Goal: Information Seeking & Learning: Learn about a topic

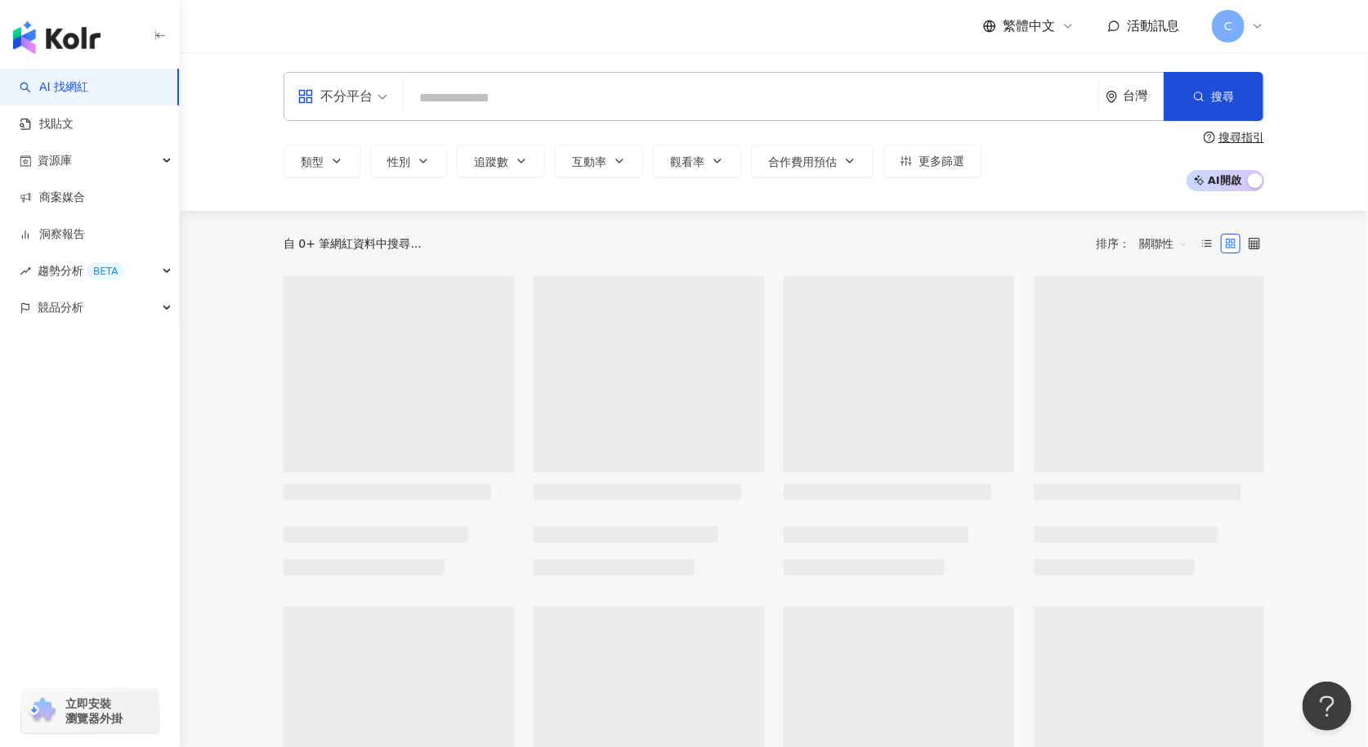
click at [474, 92] on input "search" at bounding box center [751, 98] width 682 height 31
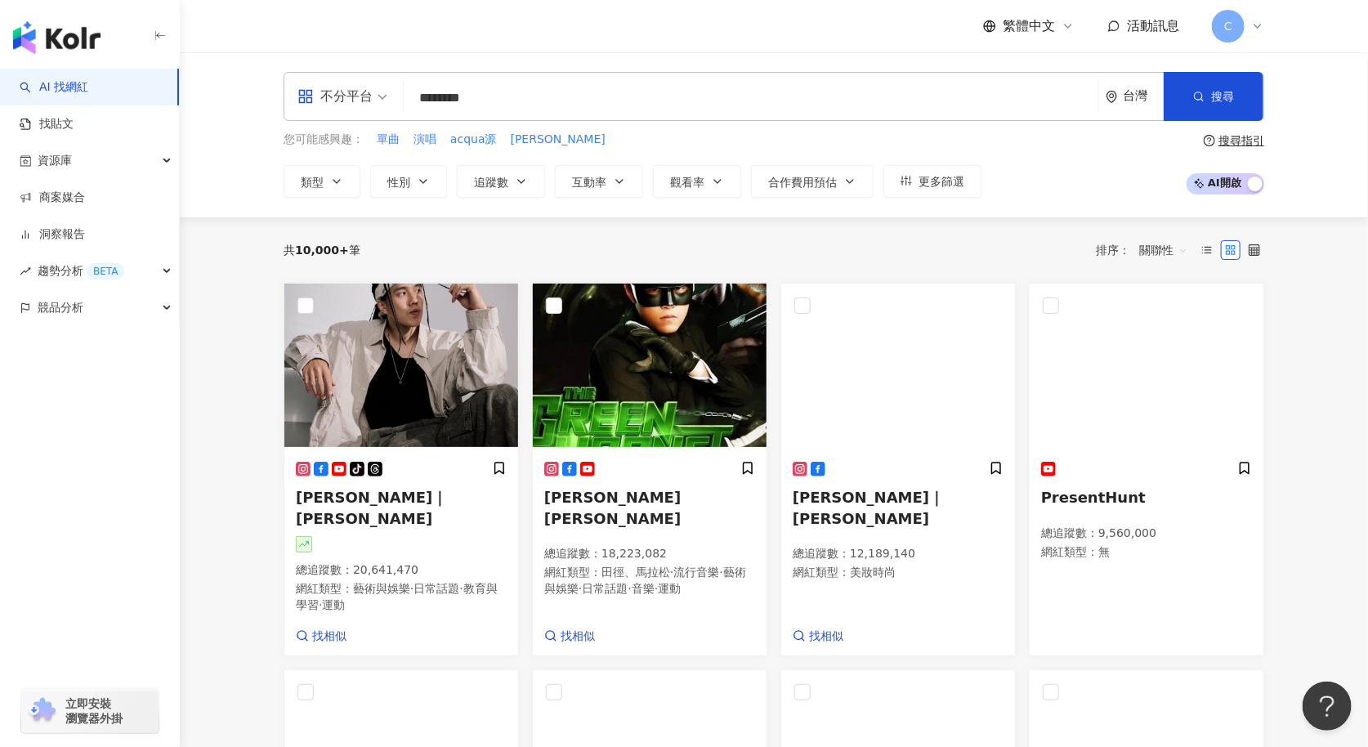
type input "*******"
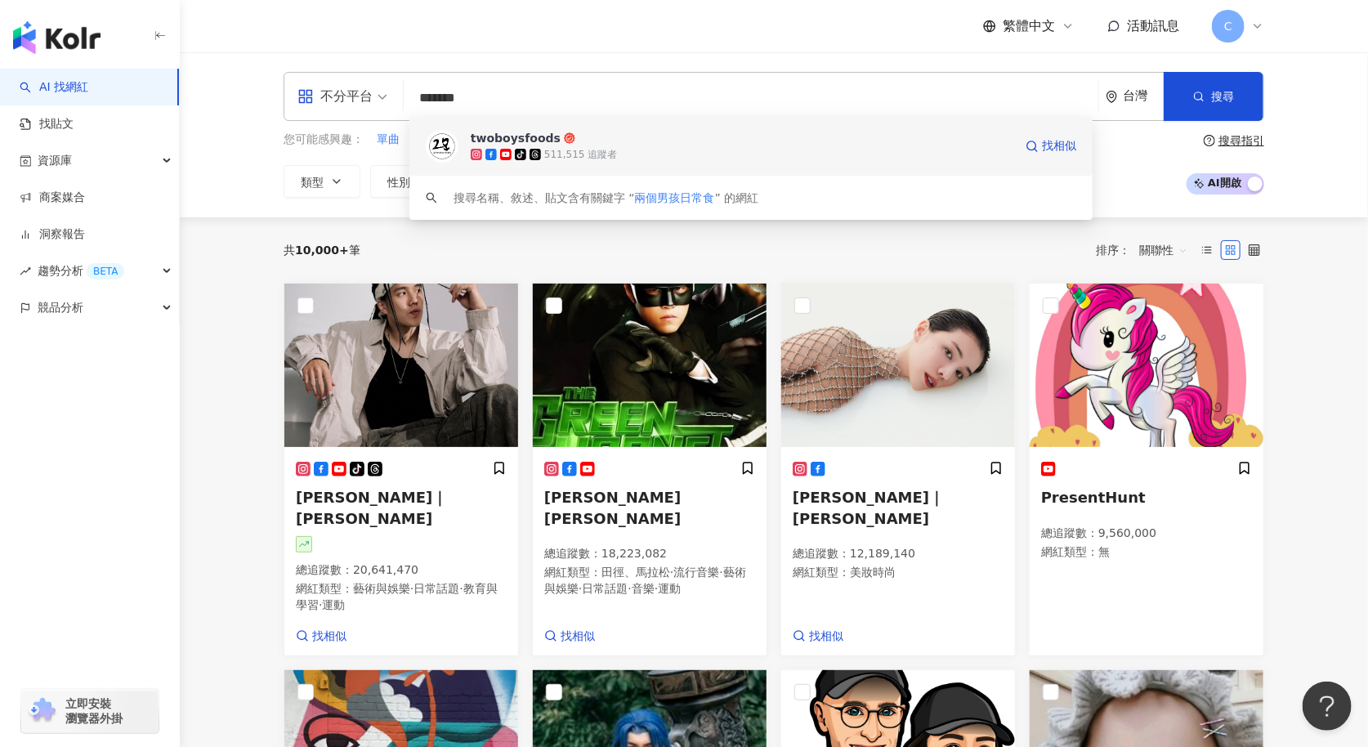
click at [604, 139] on span "twoboysfoods" at bounding box center [742, 138] width 543 height 16
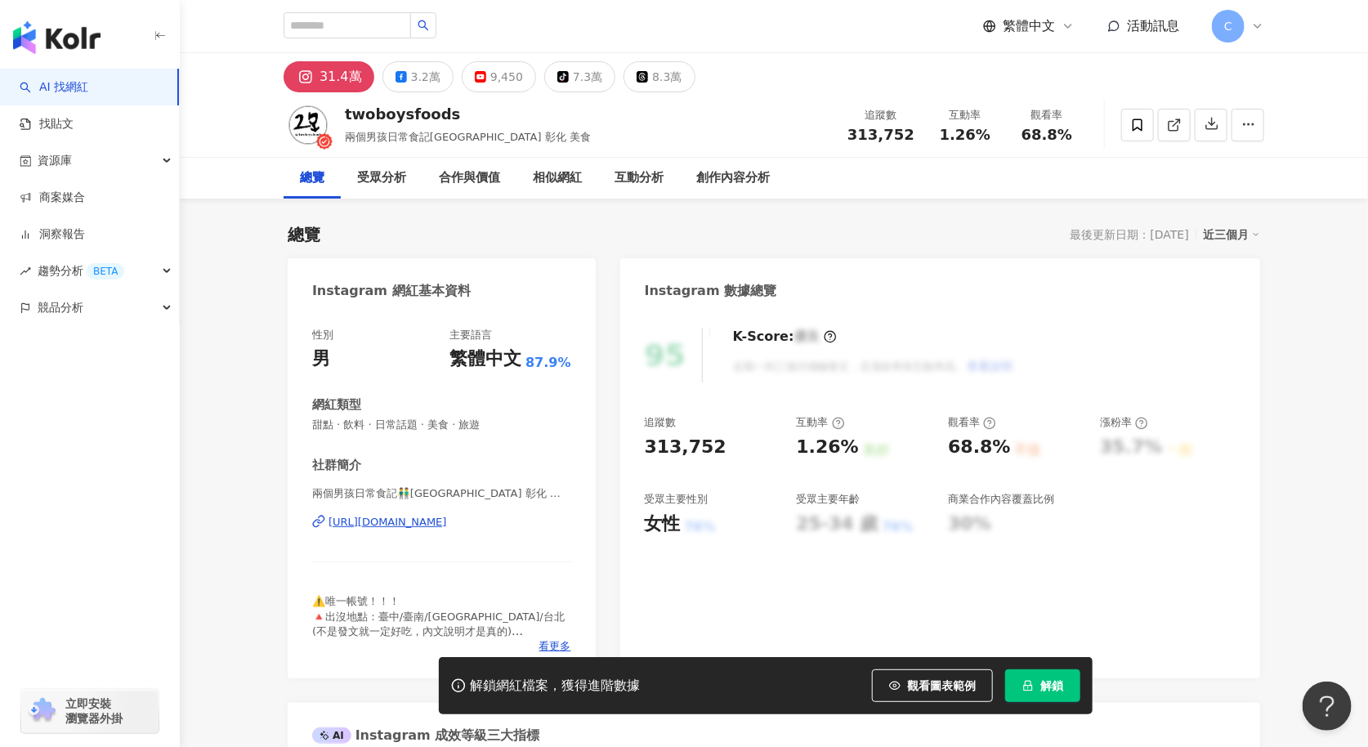
click at [1068, 683] on button "解鎖" at bounding box center [1042, 685] width 75 height 33
click at [1058, 689] on span "解鎖" at bounding box center [1051, 685] width 23 height 13
drag, startPoint x: 990, startPoint y: 139, endPoint x: 933, endPoint y: 138, distance: 56.4
click at [935, 138] on div "1.26%" at bounding box center [965, 135] width 62 height 16
copy span "1.26%"
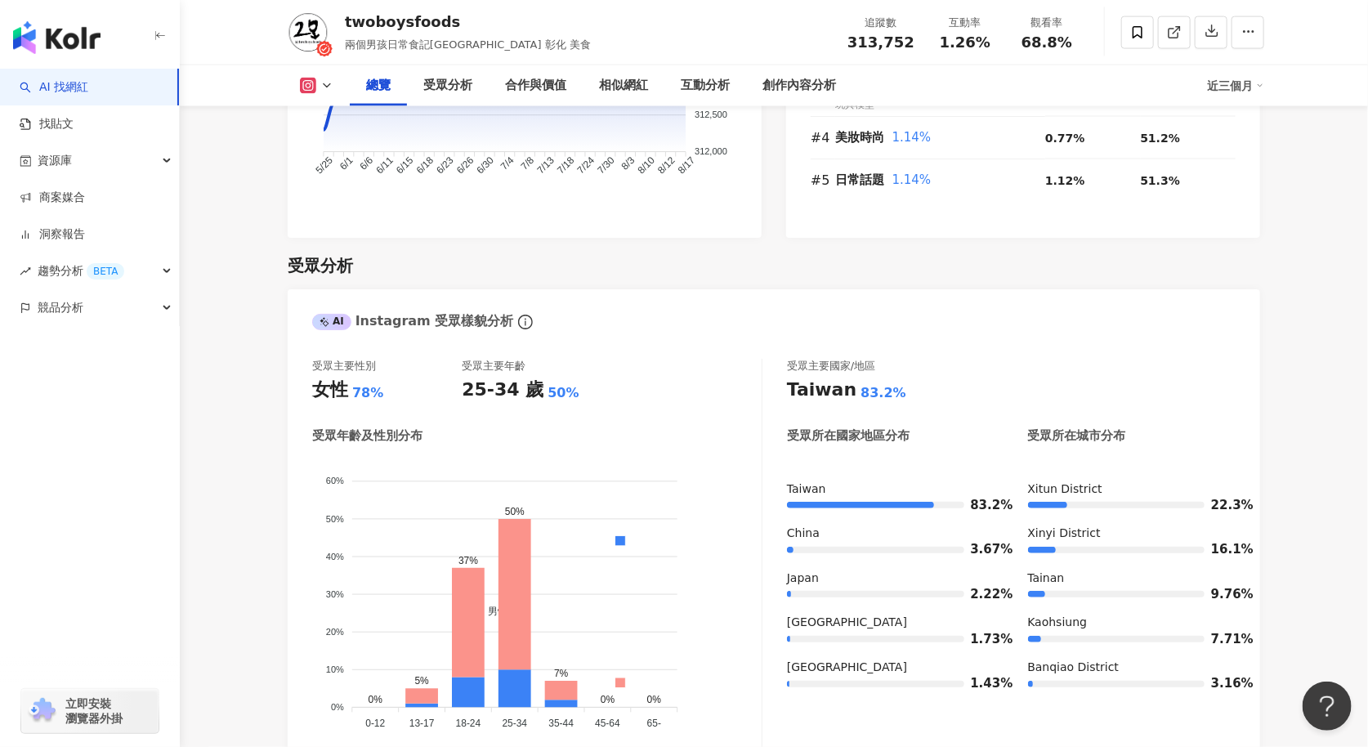
scroll to position [1263, 0]
drag, startPoint x: 447, startPoint y: 46, endPoint x: 366, endPoint y: 41, distance: 81.0
click at [352, 45] on span "兩個男孩日常食記台中 台南 台北 彰化 美食" at bounding box center [468, 44] width 246 height 12
copy span "個男孩日常食記台中"
click at [88, 80] on link "AI 找網紅" at bounding box center [54, 87] width 69 height 16
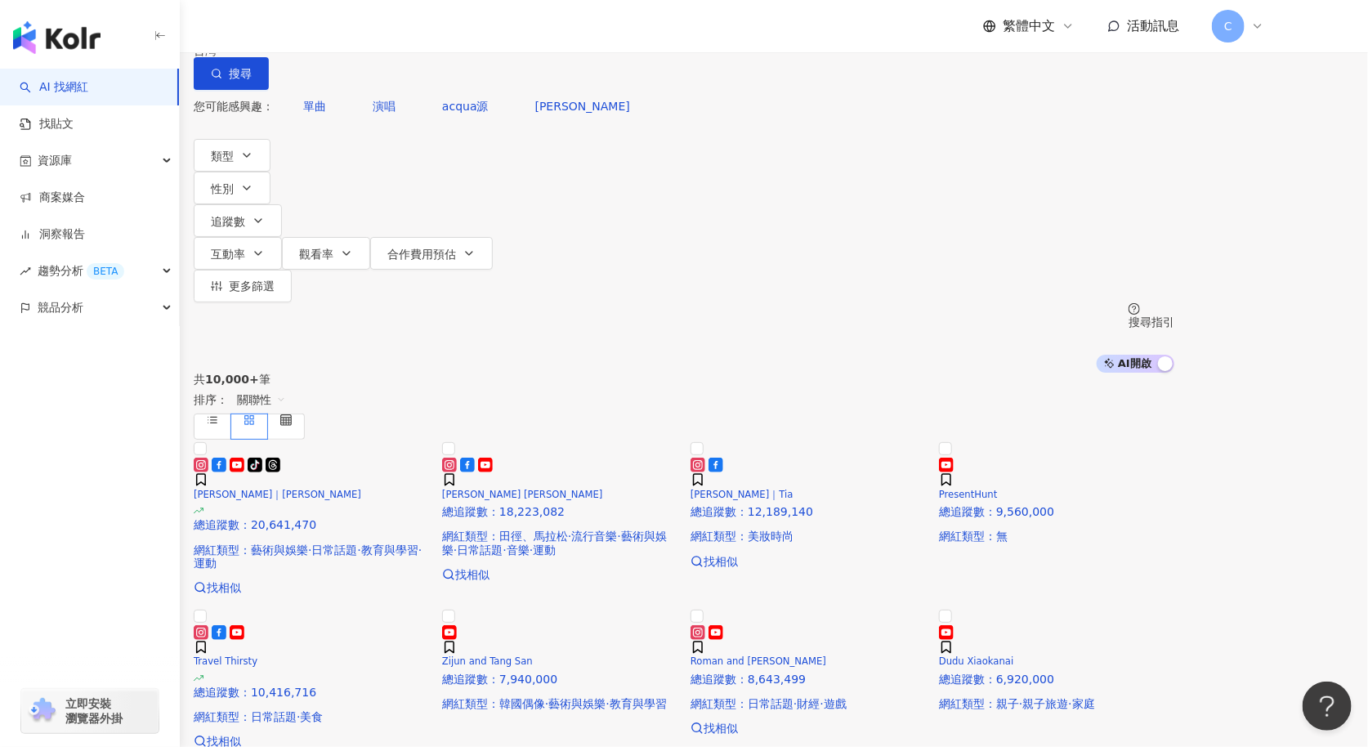
click at [431, 31] on input "*********" at bounding box center [365, 15] width 132 height 31
type input "********"
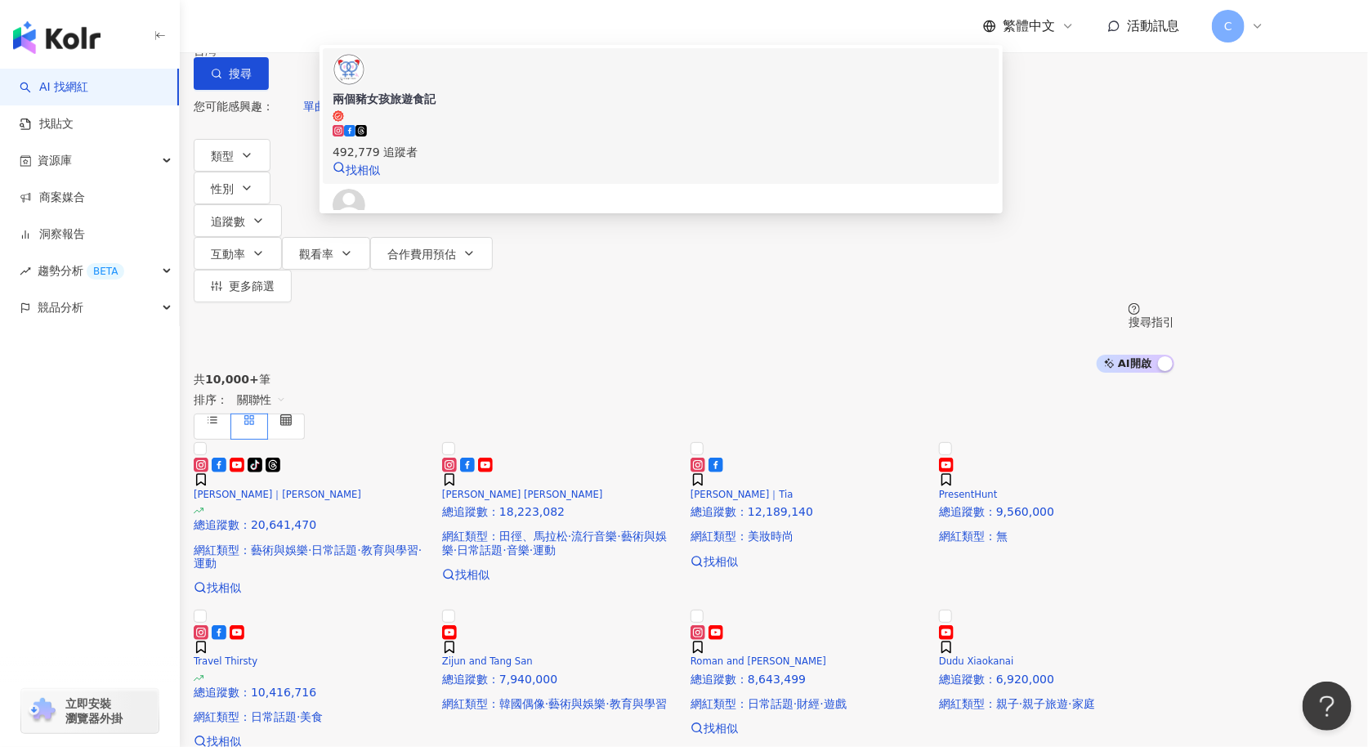
click at [623, 153] on div "492,779 追蹤者" at bounding box center [661, 143] width 657 height 36
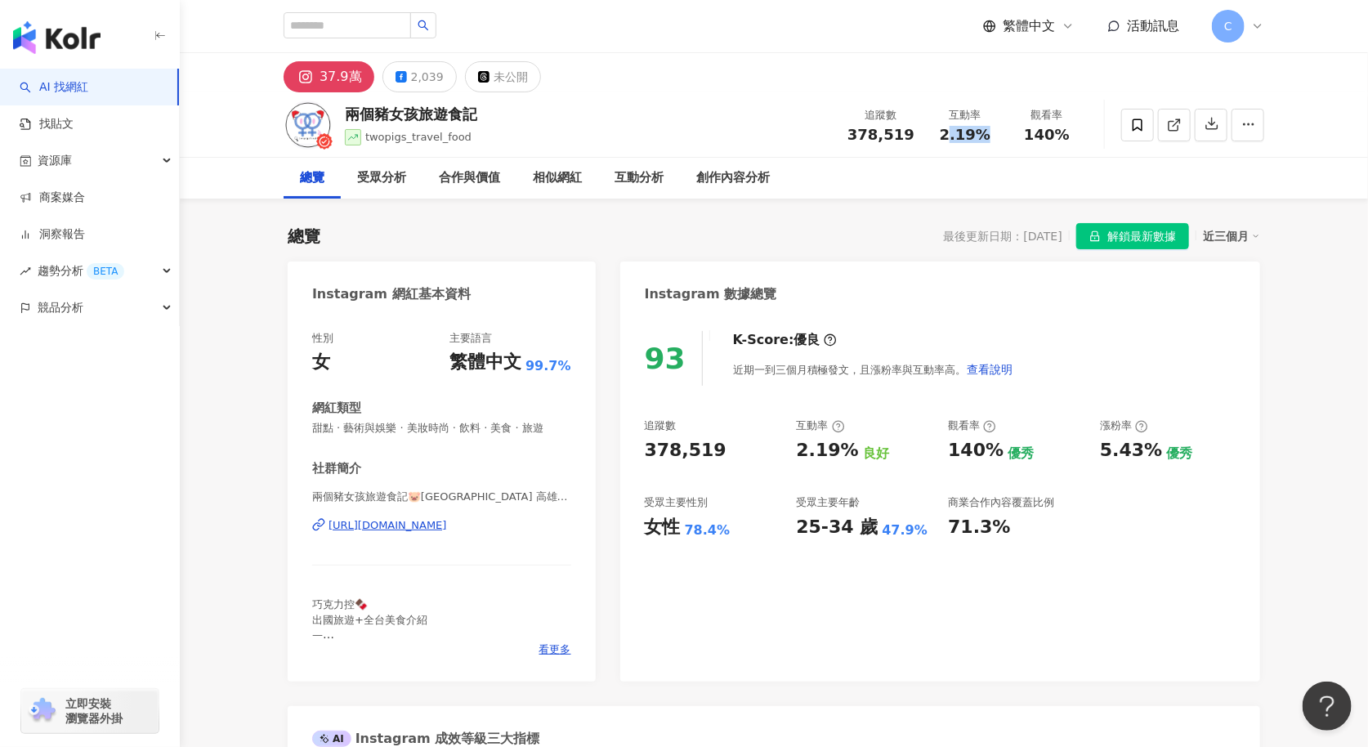
drag, startPoint x: 992, startPoint y: 134, endPoint x: 972, endPoint y: 136, distance: 20.6
click at [944, 138] on div "2.19%" at bounding box center [965, 135] width 62 height 16
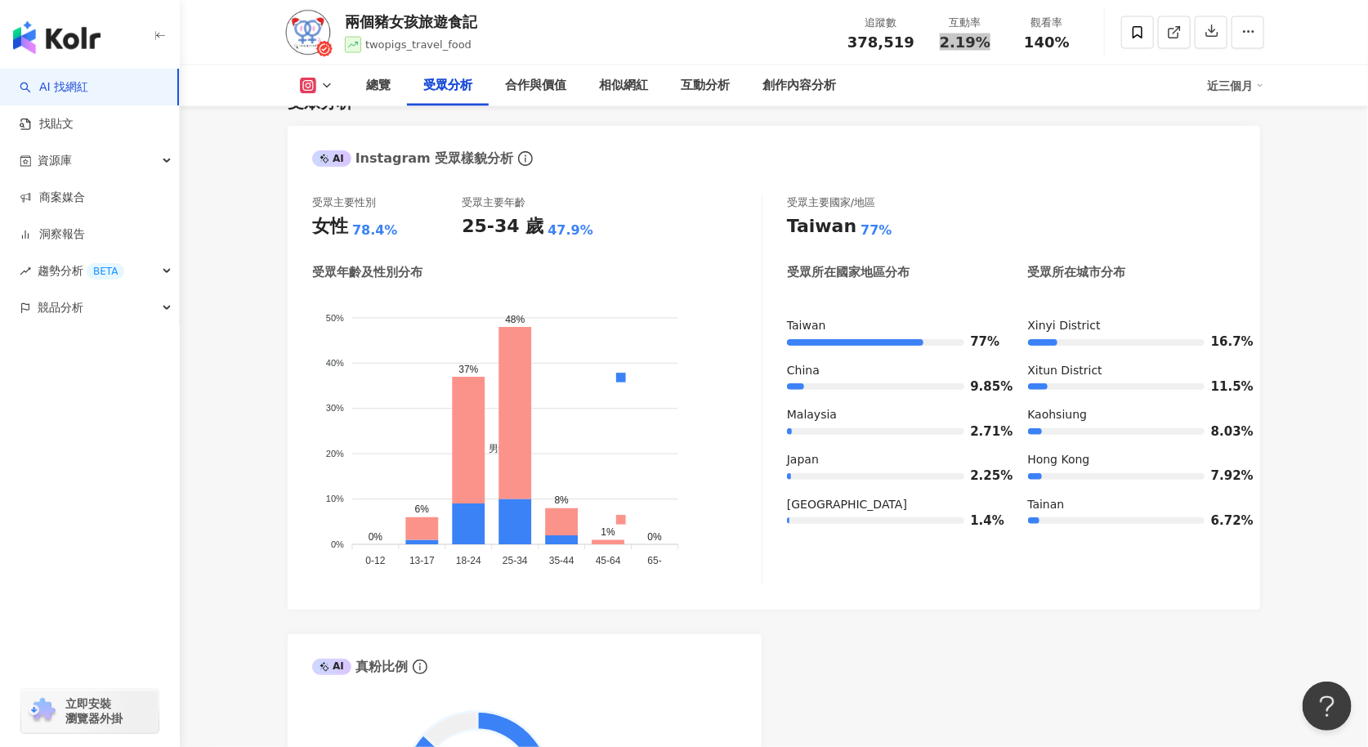
scroll to position [1444, 0]
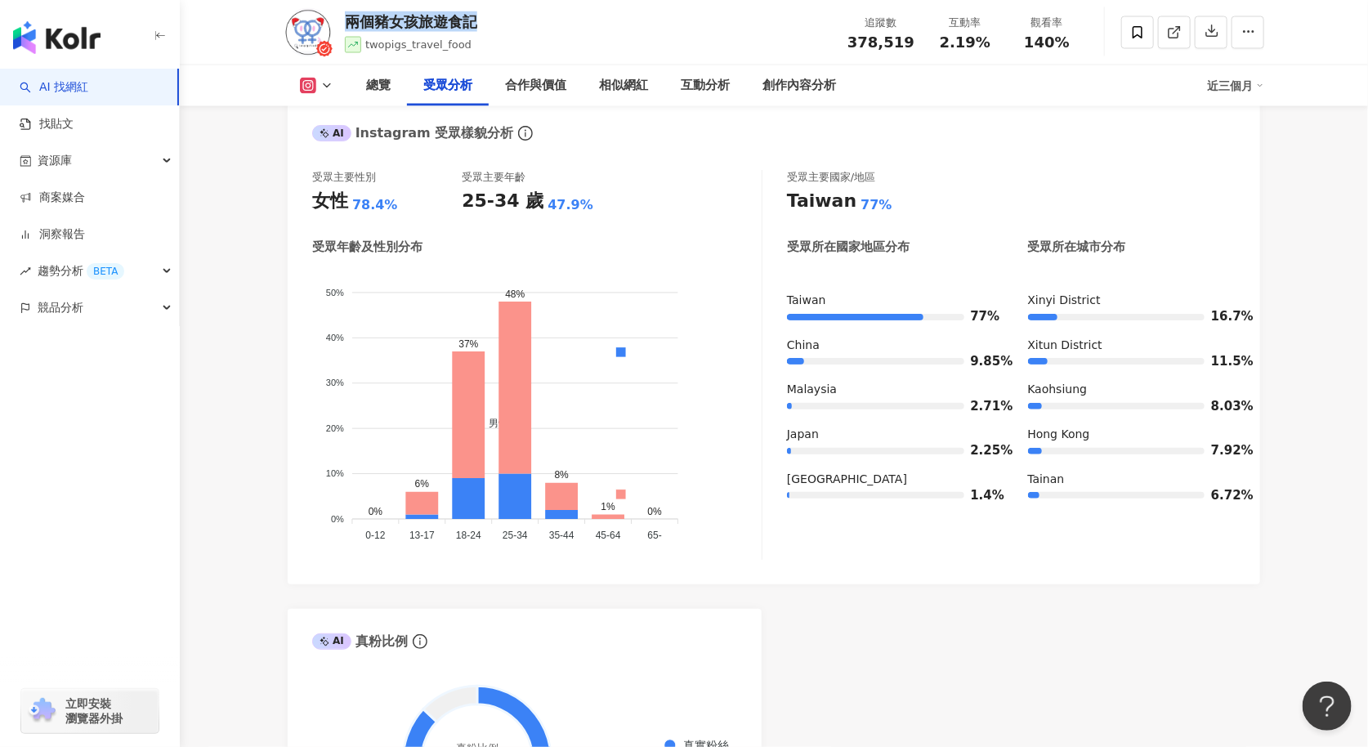
drag, startPoint x: 485, startPoint y: 27, endPoint x: 829, endPoint y: 35, distance: 344.9
click at [346, 25] on div "兩個豬女孩旅遊食記 twopigs_travel_food 追蹤數 378,519 互動率 2.19% 觀看率 140%" at bounding box center [774, 32] width 1046 height 65
copy div "兩個豬女孩旅遊食記"
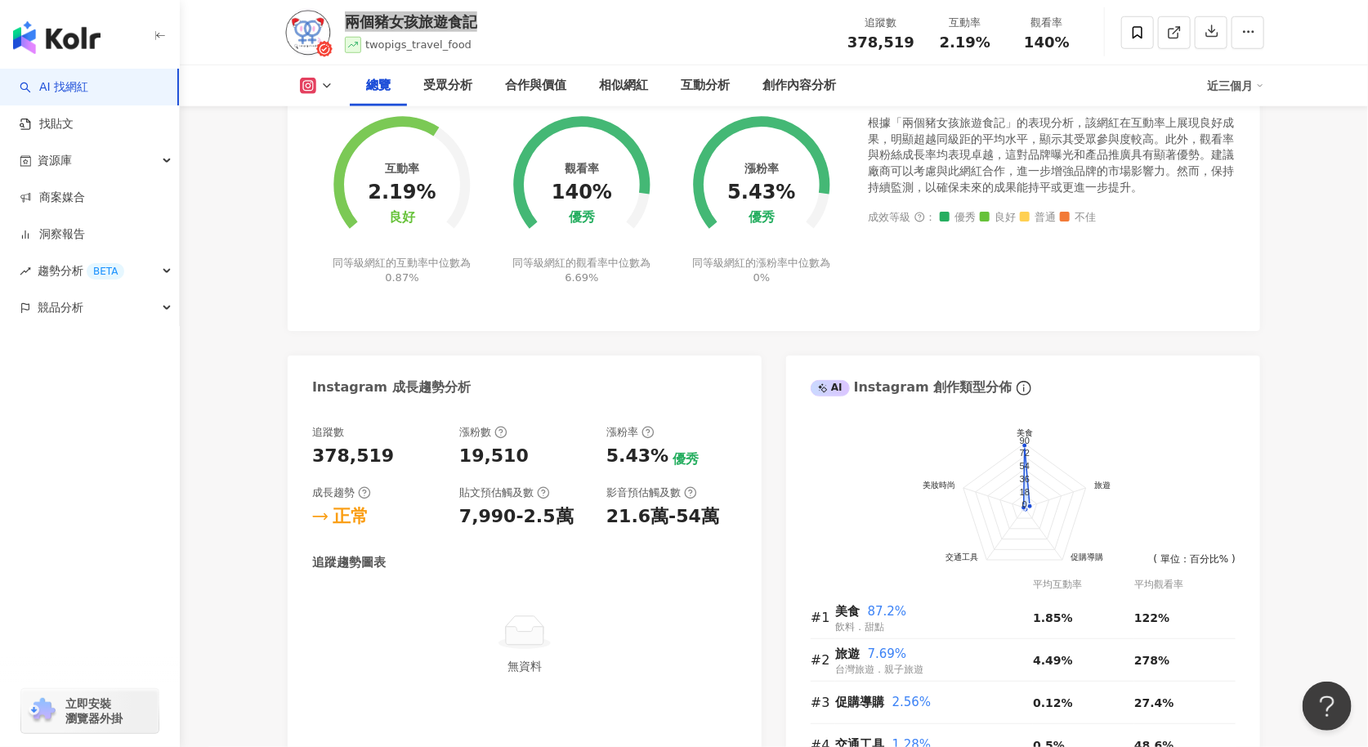
scroll to position [650, 0]
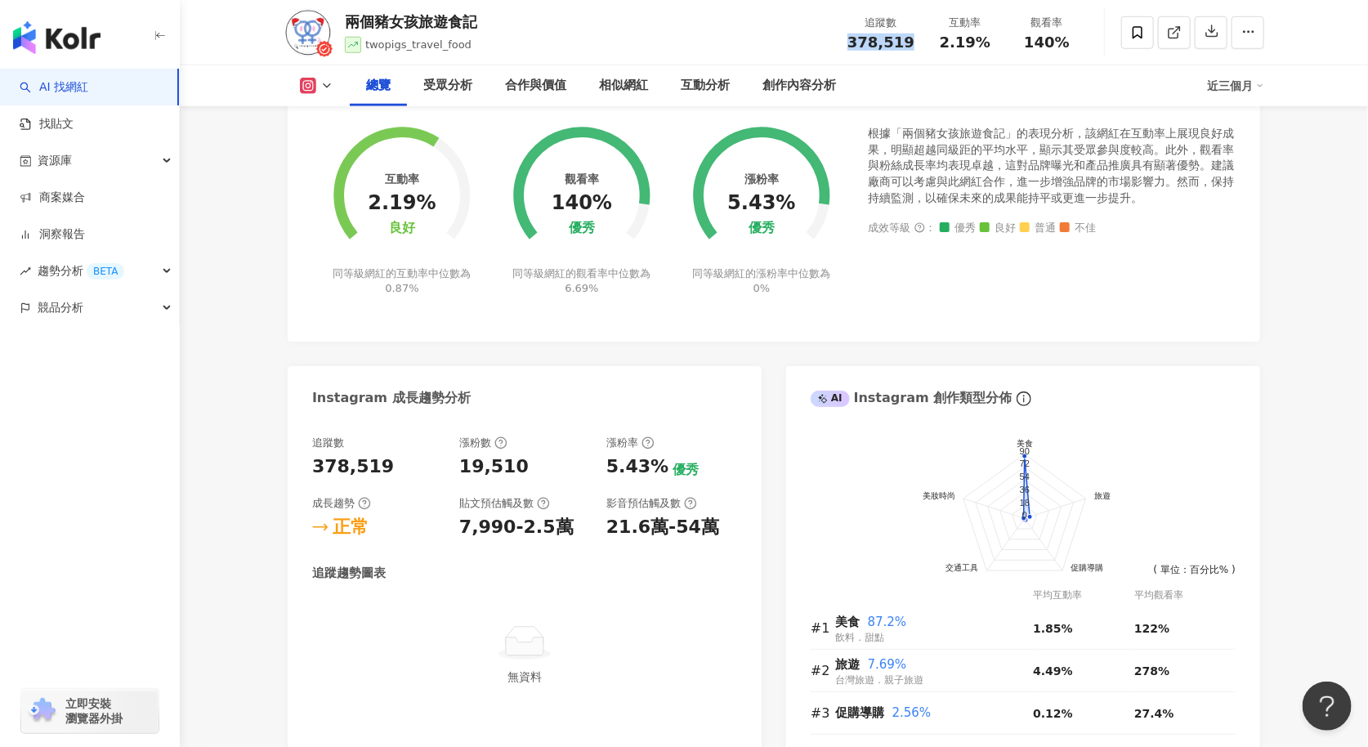
drag, startPoint x: 916, startPoint y: 45, endPoint x: 905, endPoint y: 8, distance: 38.3
click at [852, 42] on div "追蹤數 378,519" at bounding box center [881, 32] width 87 height 35
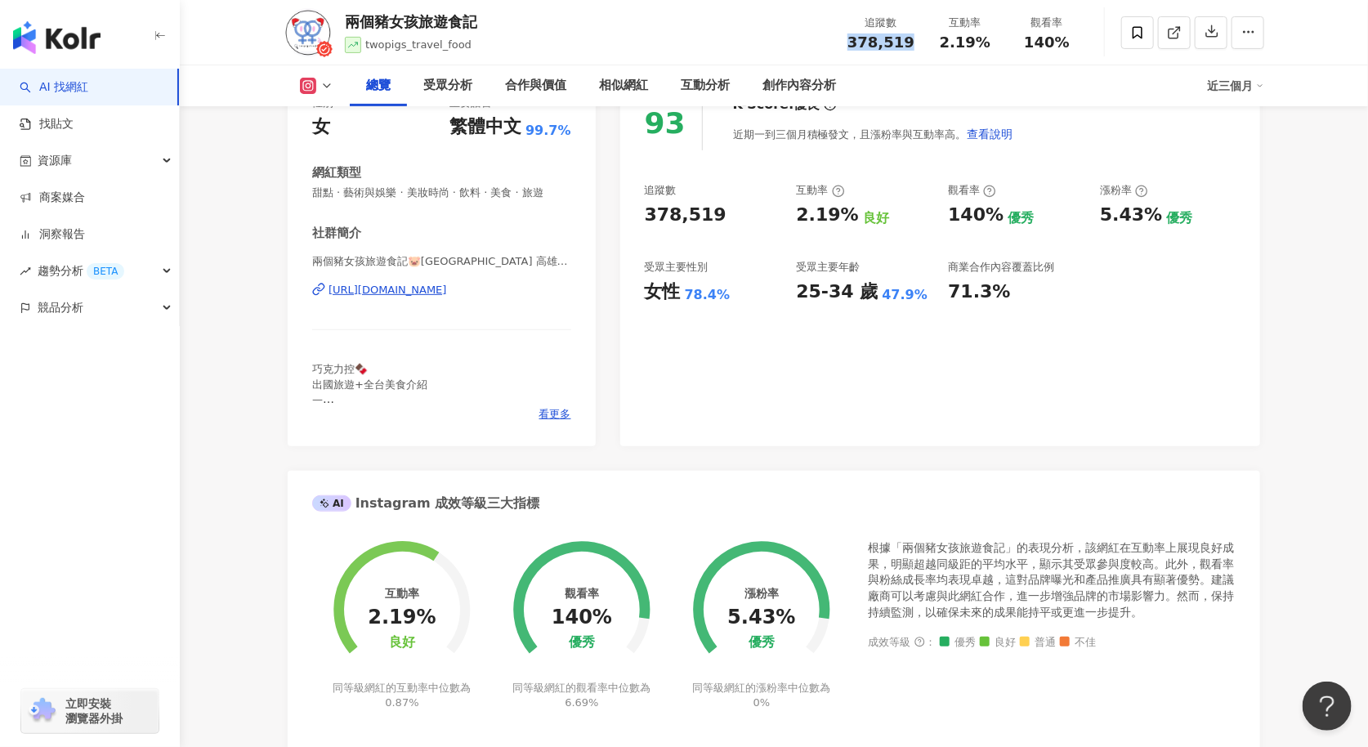
scroll to position [0, 0]
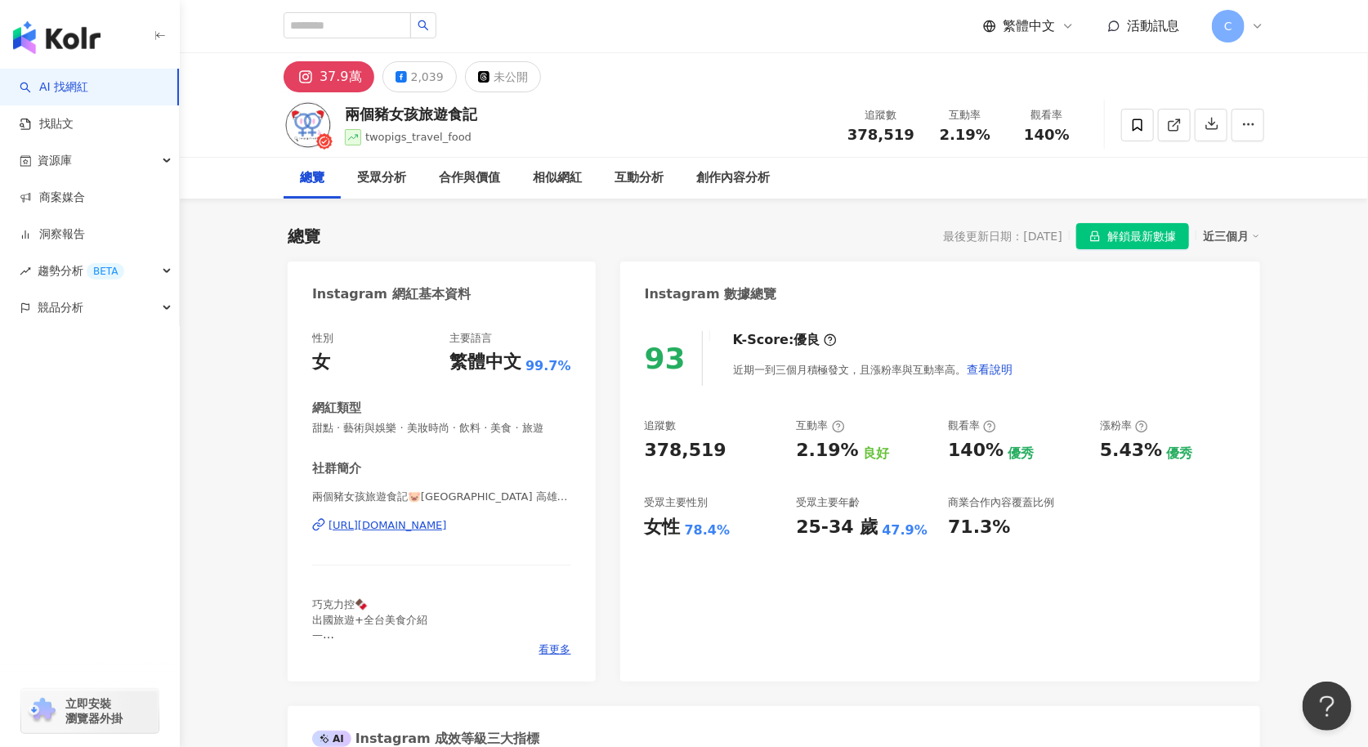
click at [441, 512] on div "兩個豬女孩旅遊食記🐷[GEOGRAPHIC_DATA] 高雄 台南美食 食譜分享 | twopigs_travel_food [URL][DOMAIN_NAM…" at bounding box center [441, 537] width 259 height 96
click at [443, 524] on div "[URL][DOMAIN_NAME]" at bounding box center [388, 525] width 118 height 15
click at [927, 143] on div "追蹤數 378,519 互動率 2.19% 觀看率 140%" at bounding box center [963, 125] width 250 height 48
drag, startPoint x: 894, startPoint y: 141, endPoint x: 1302, endPoint y: 141, distance: 407.8
click at [860, 138] on div "追蹤數 378,519" at bounding box center [881, 124] width 87 height 35
